Goal: Obtain resource: Download file/media

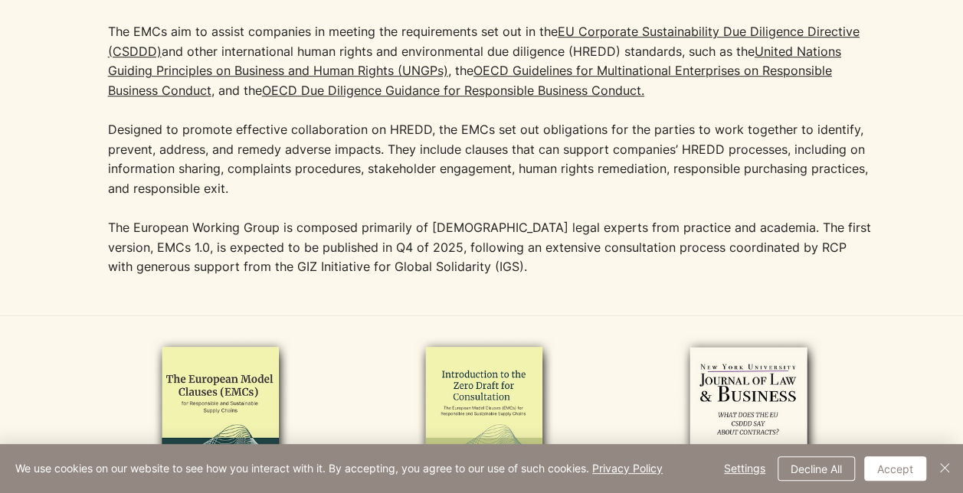
scroll to position [536, 0]
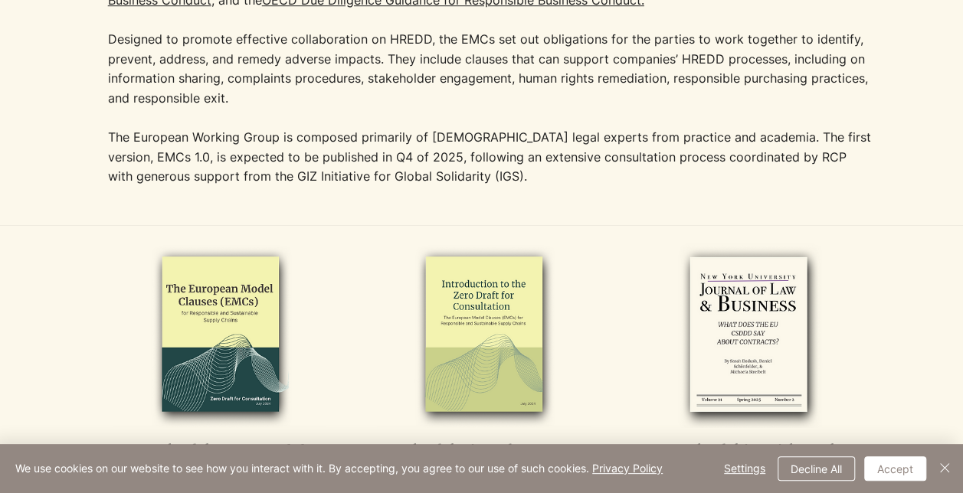
click at [253, 311] on img at bounding box center [220, 335] width 214 height 186
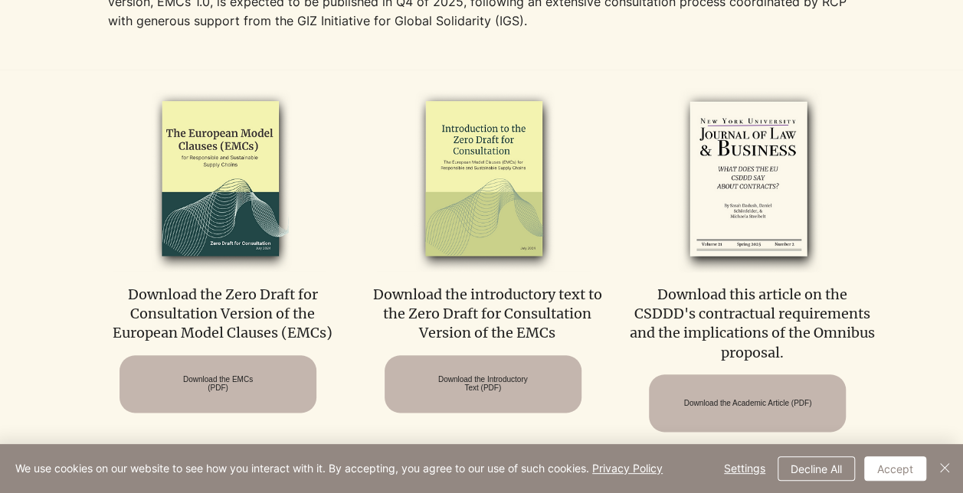
scroll to position [766, 0]
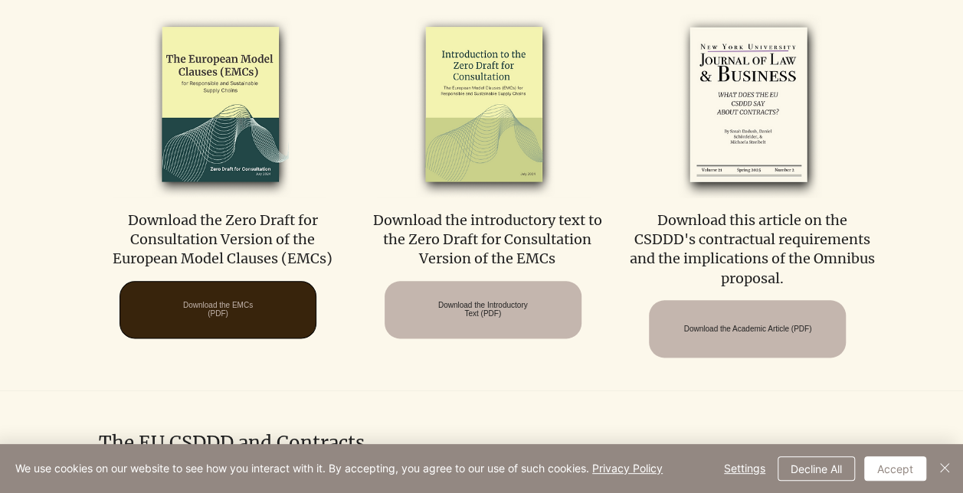
click at [230, 318] on span "Download the EMCs (PDF)" at bounding box center [218, 309] width 70 height 17
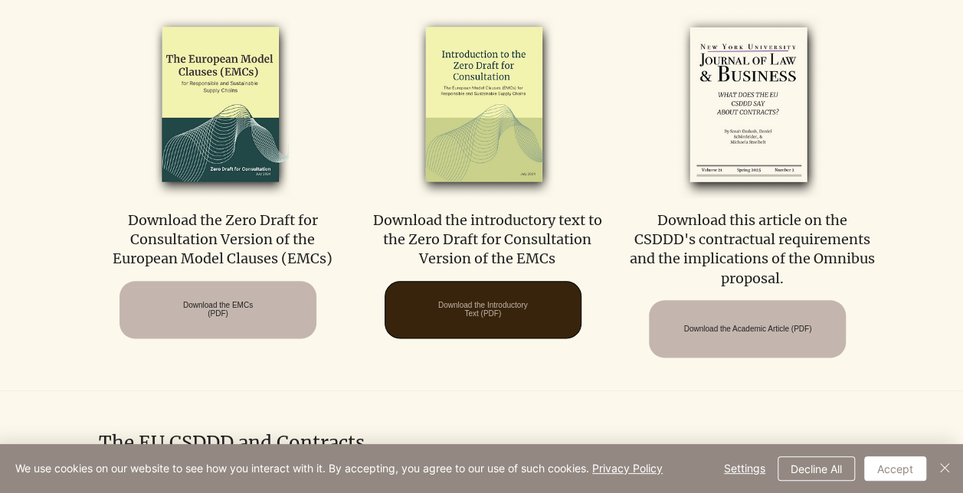
click at [492, 305] on span "Download the Introductory Text (PDF)" at bounding box center [483, 309] width 90 height 17
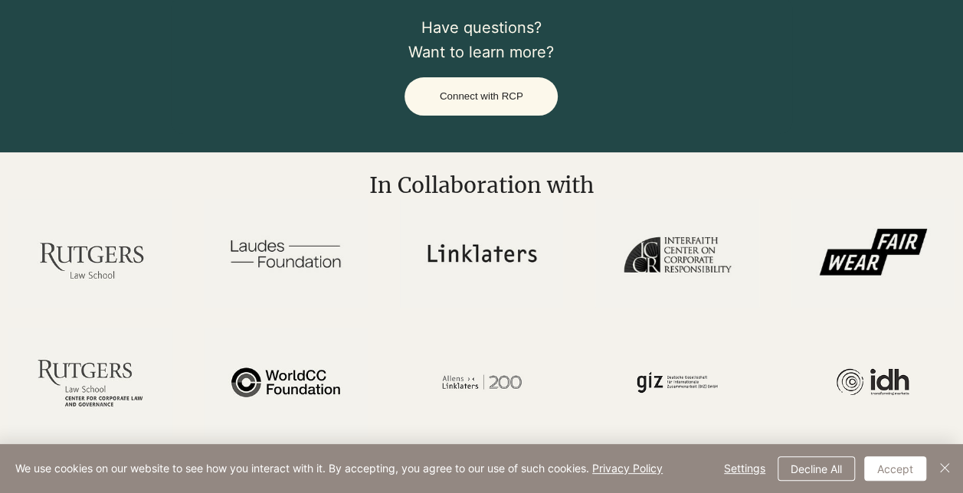
scroll to position [2652, 0]
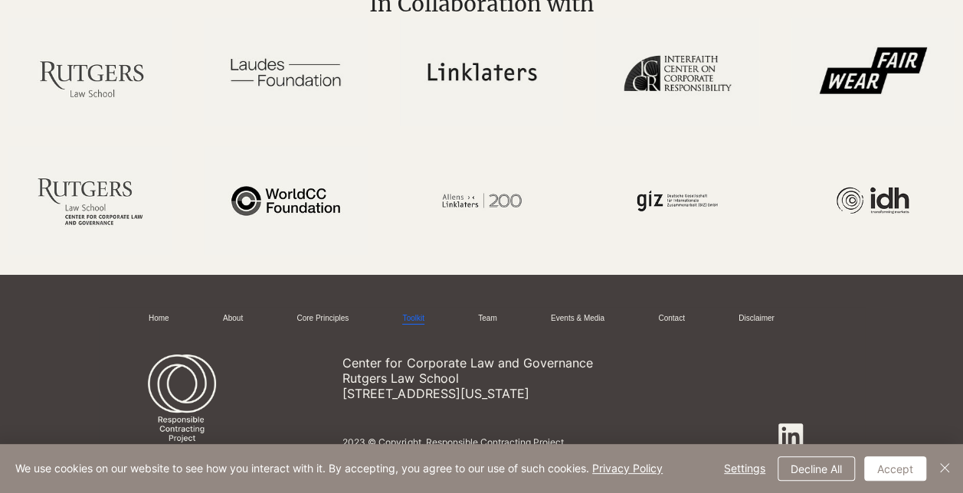
click at [418, 313] on link "Toolkit" at bounding box center [412, 318] width 21 height 11
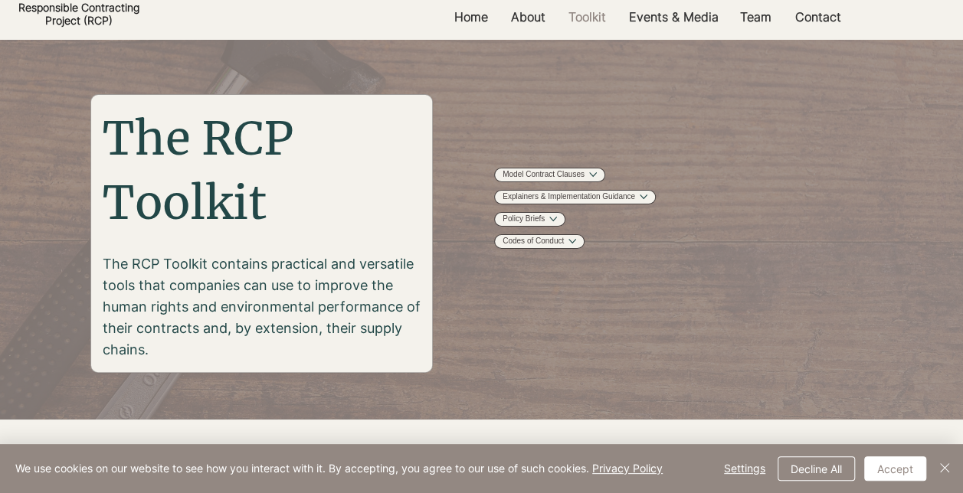
scroll to position [153, 0]
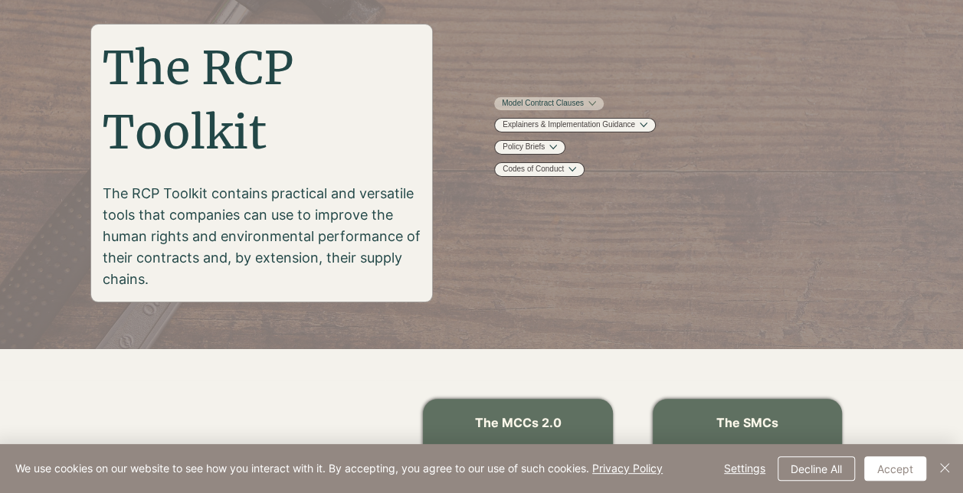
click at [596, 107] on button "More Model Contract Clauses pages" at bounding box center [592, 104] width 8 height 8
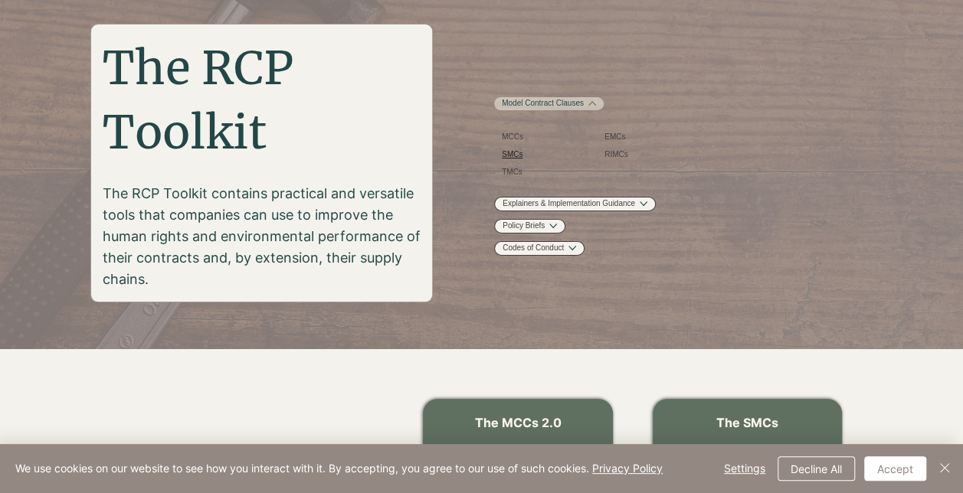
click at [523, 161] on span "SMCs" at bounding box center [512, 154] width 21 height 11
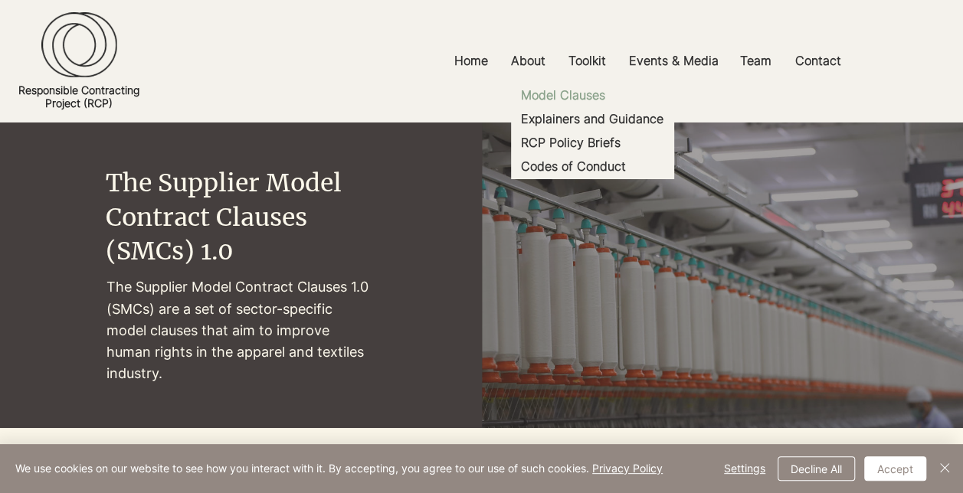
click at [573, 100] on p "Model Clauses" at bounding box center [563, 96] width 97 height 24
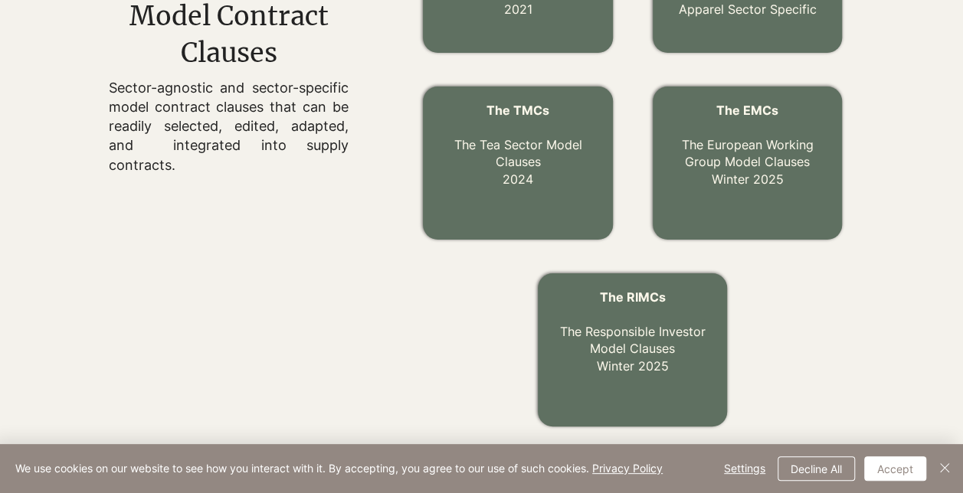
scroll to position [500, 0]
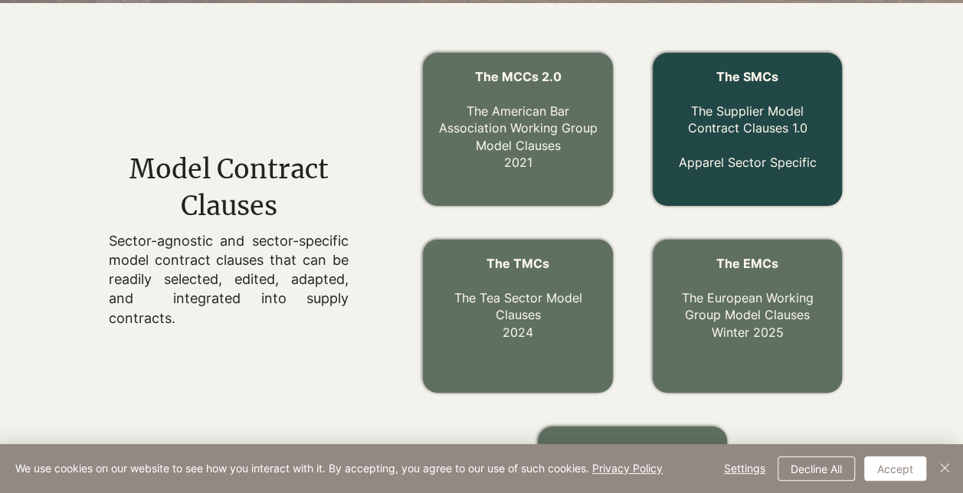
click at [746, 115] on link "The Supplier Model Contract Clauses 1.0" at bounding box center [747, 119] width 120 height 32
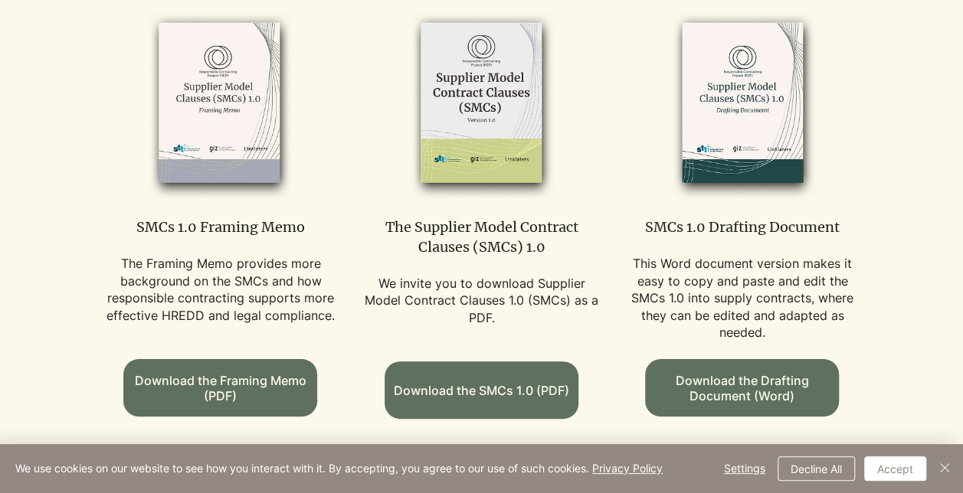
scroll to position [996, 0]
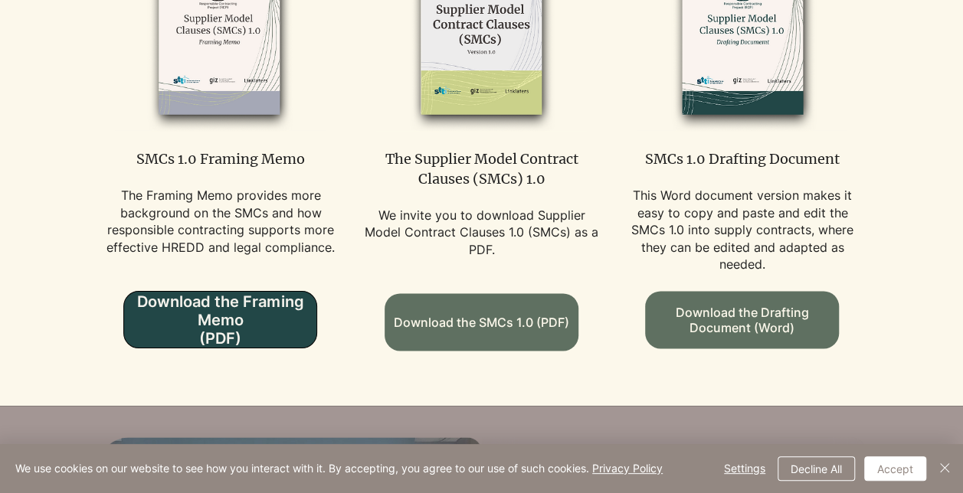
click at [200, 306] on span "Download the Framing Memo (PDF)" at bounding box center [220, 320] width 192 height 55
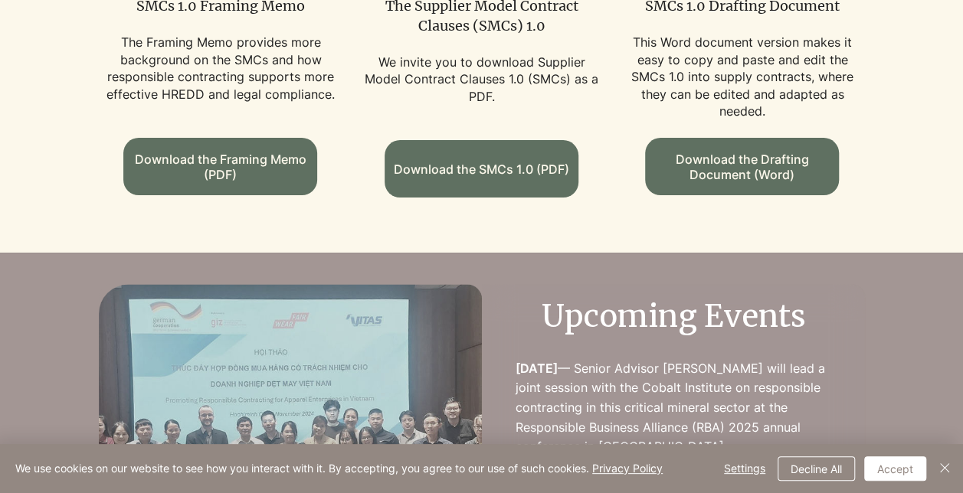
scroll to position [919, 0]
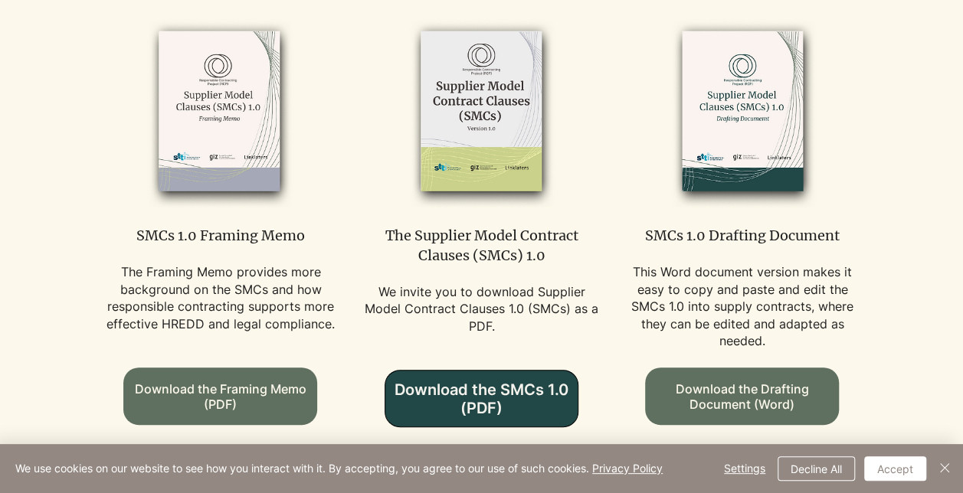
click at [510, 381] on span "Download the SMCs 1.0 (PDF)" at bounding box center [481, 399] width 192 height 37
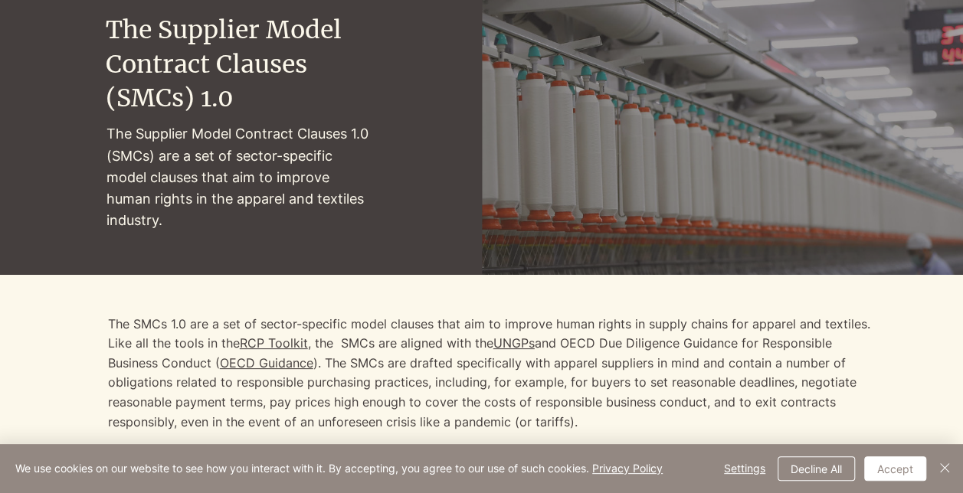
scroll to position [0, 0]
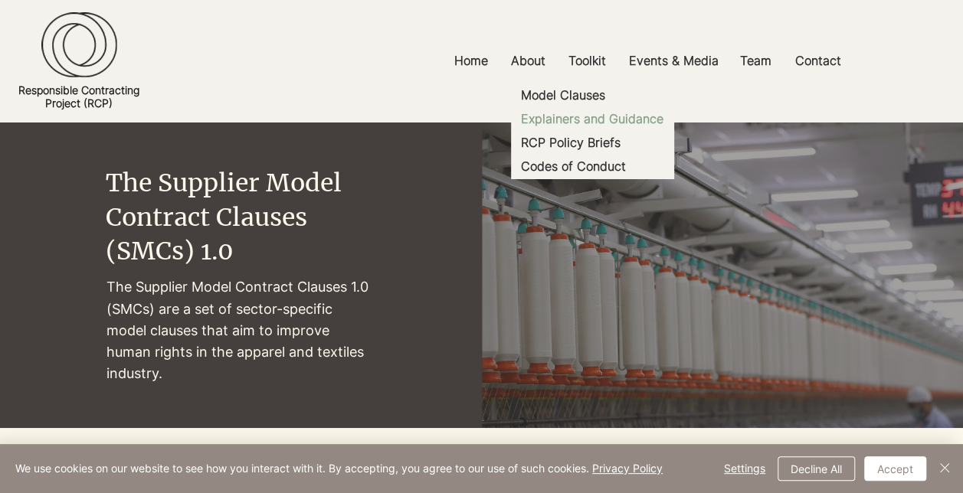
click at [614, 119] on p "Explainers and Guidance" at bounding box center [592, 119] width 155 height 24
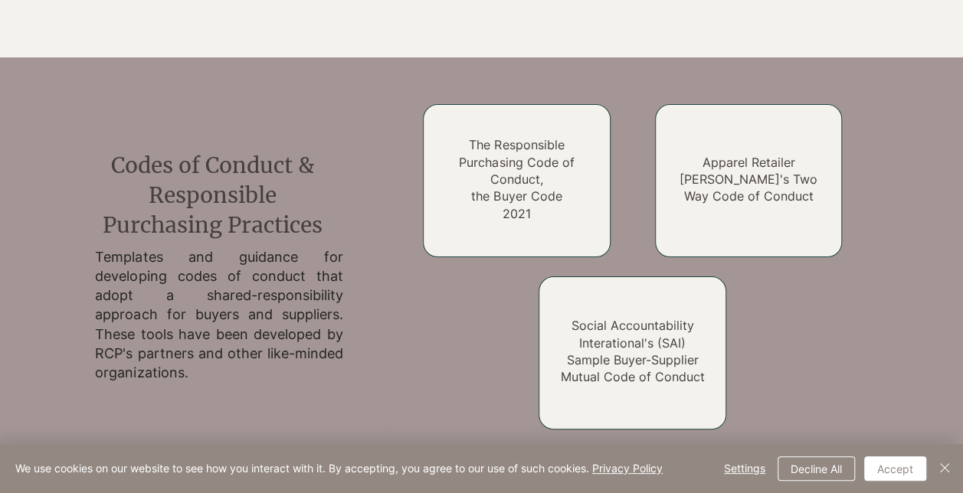
scroll to position [2127, 0]
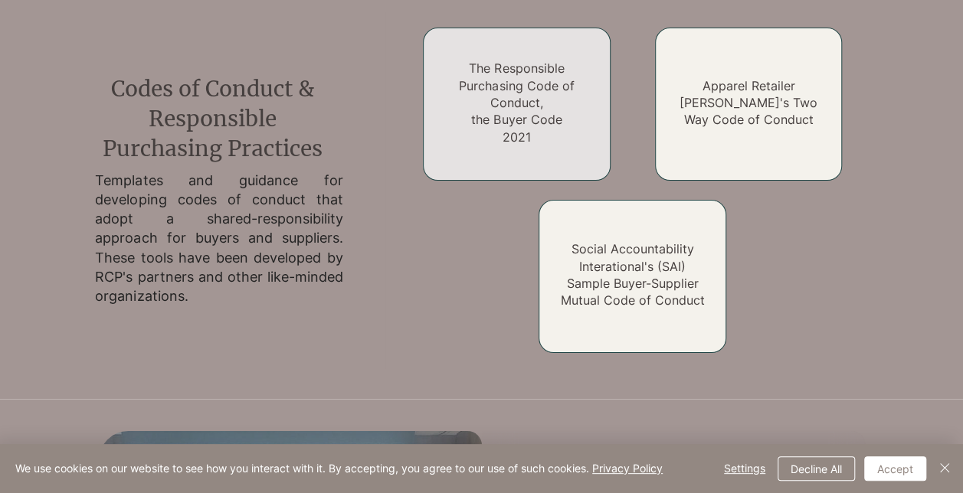
click at [510, 80] on link "The Responsible Purchasing Code of Conduct, the Buyer Code 2021" at bounding box center [516, 103] width 115 height 84
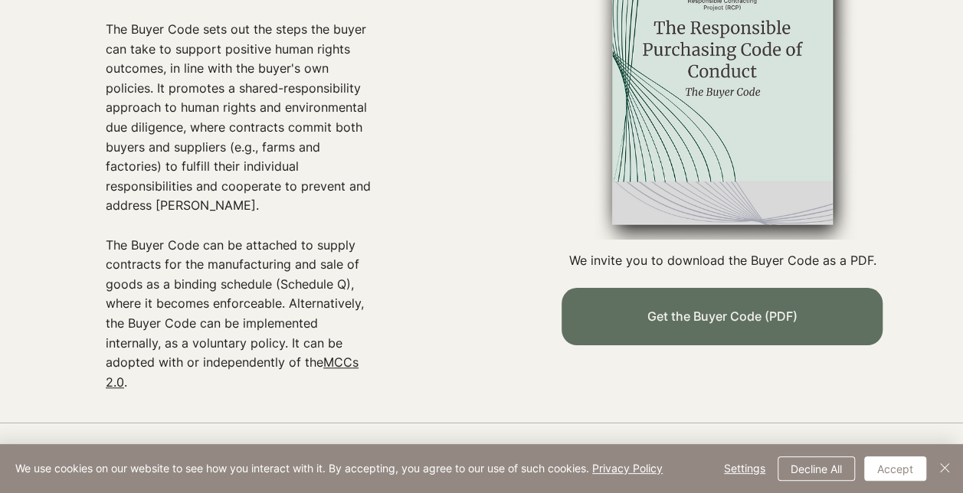
scroll to position [536, 0]
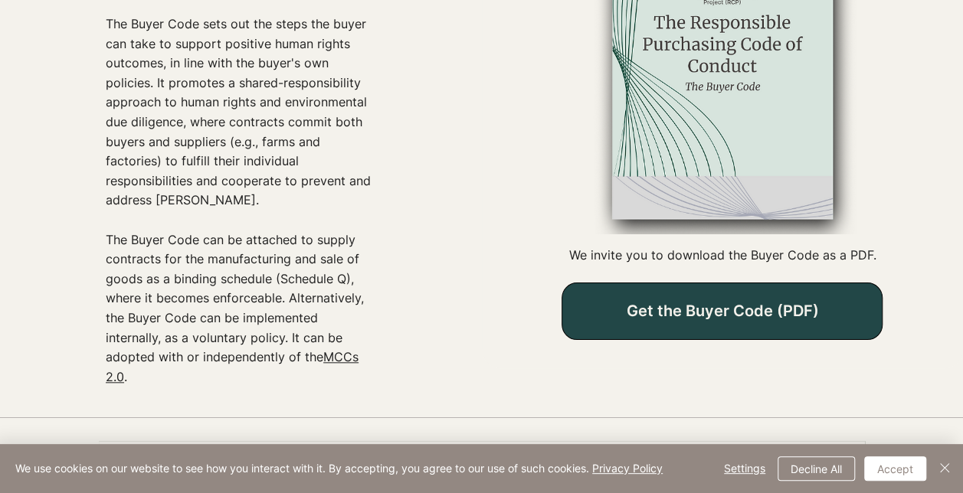
click at [722, 308] on span "Get the Buyer Code (PDF)" at bounding box center [722, 311] width 192 height 18
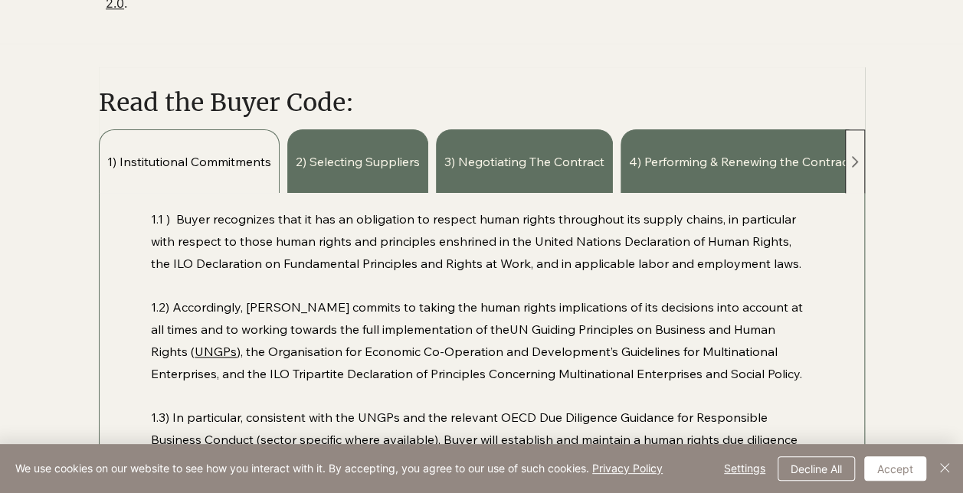
scroll to position [919, 0]
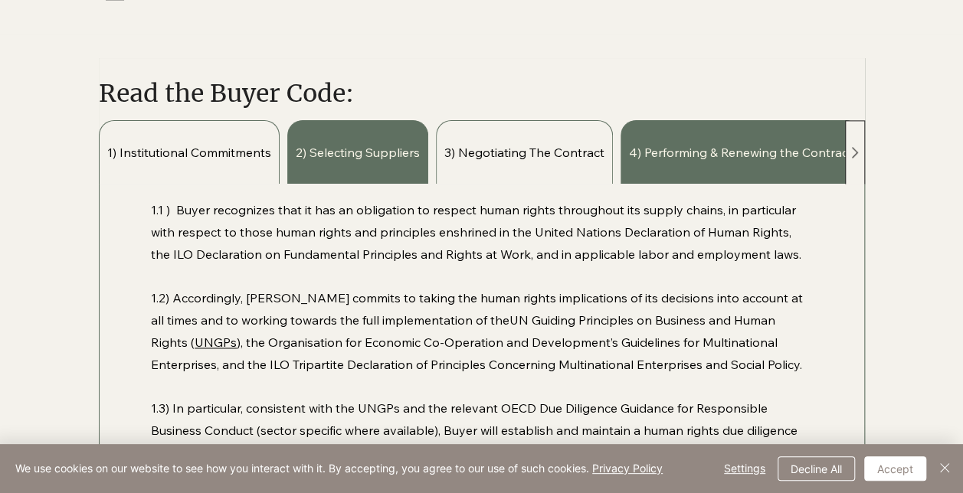
click at [475, 150] on span "3) Negotiating The Contract" at bounding box center [524, 152] width 160 height 17
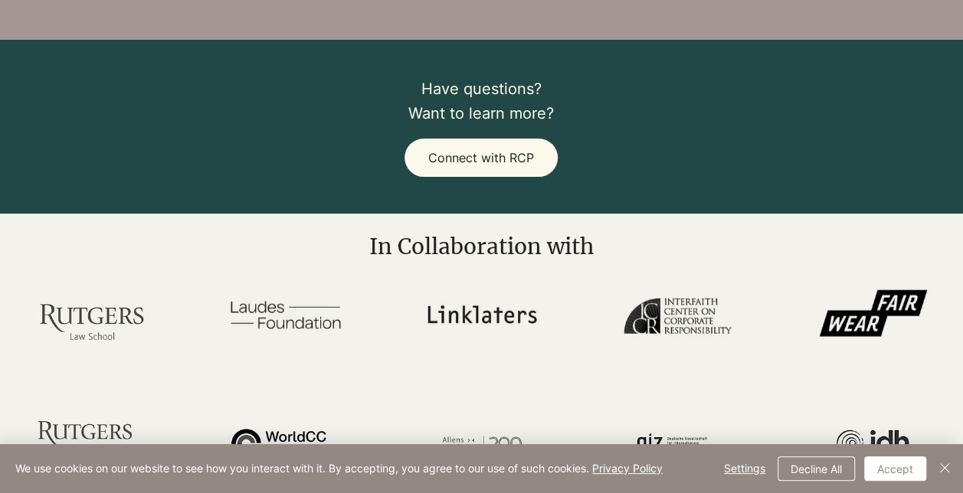
scroll to position [1978, 0]
